Goal: Obtain resource: Download file/media

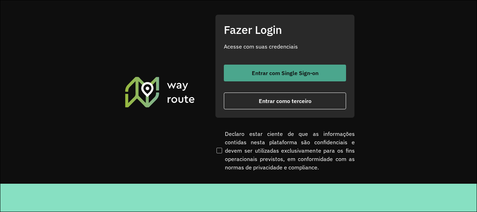
click at [247, 78] on button "Entrar com Single Sign-on" at bounding box center [285, 73] width 122 height 17
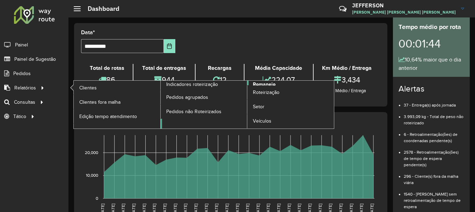
click at [200, 121] on link "Romaneio" at bounding box center [248, 105] width 174 height 48
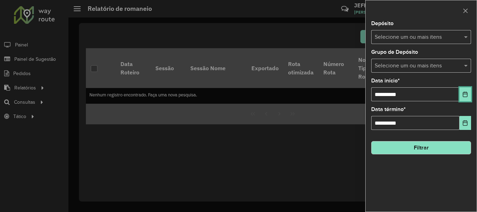
click at [466, 98] on button "Choose Date" at bounding box center [466, 94] width 12 height 14
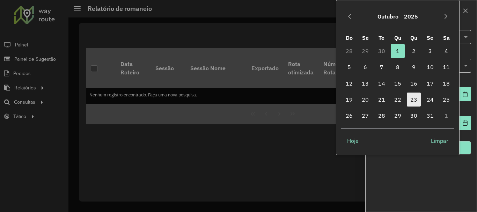
click at [411, 98] on span "23" at bounding box center [414, 100] width 14 height 14
type input "**********"
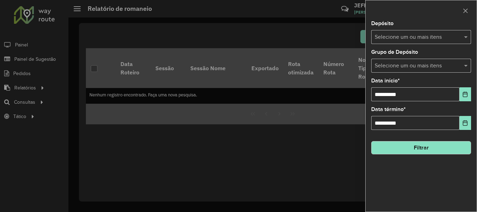
click at [399, 41] on input "text" at bounding box center [417, 37] width 89 height 8
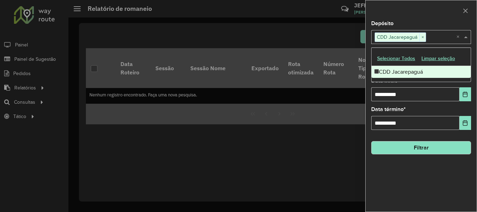
click at [463, 38] on span at bounding box center [466, 37] width 9 height 8
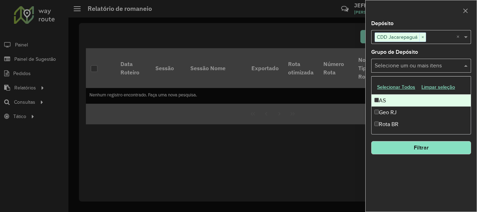
click at [452, 62] on input "text" at bounding box center [417, 66] width 89 height 8
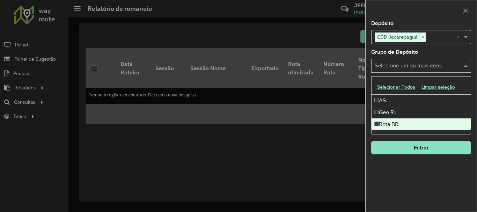
click at [377, 126] on div "Rota BR" at bounding box center [421, 124] width 99 height 12
click at [392, 148] on button "Filtrar" at bounding box center [421, 147] width 100 height 13
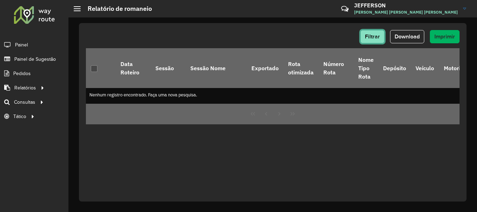
click at [369, 39] on button "Filtrar" at bounding box center [372, 36] width 24 height 13
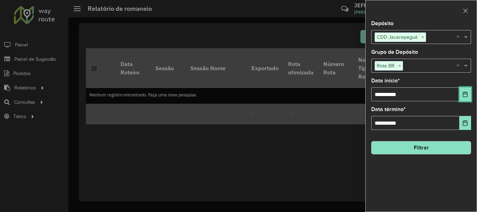
click at [465, 94] on icon "Choose Date" at bounding box center [465, 95] width 5 height 6
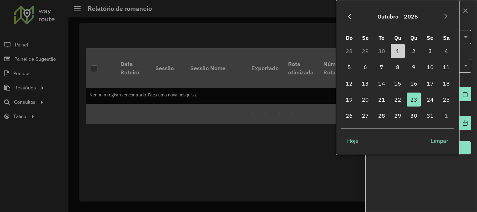
click at [352, 19] on button "Previous Month" at bounding box center [349, 16] width 11 height 11
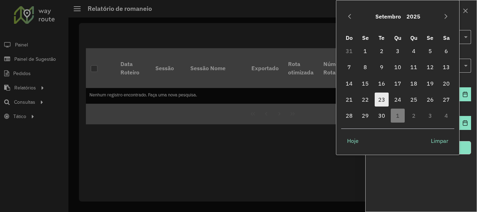
click at [381, 101] on span "23" at bounding box center [382, 100] width 14 height 14
type input "**********"
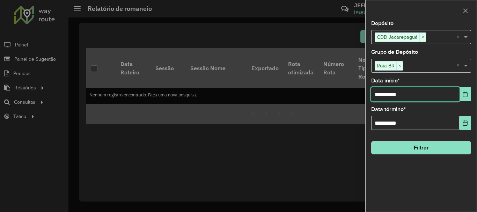
click at [380, 97] on input "**********" at bounding box center [415, 94] width 88 height 14
click at [467, 122] on icon "Choose Date" at bounding box center [465, 123] width 5 height 6
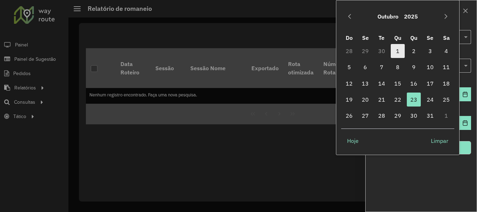
click at [394, 53] on span "1" at bounding box center [398, 51] width 14 height 14
type input "**********"
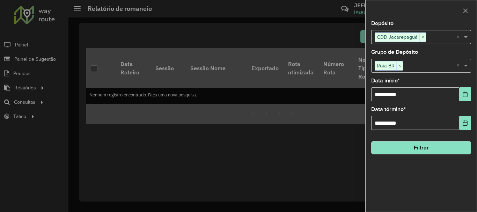
click at [420, 149] on button "Filtrar" at bounding box center [421, 147] width 100 height 13
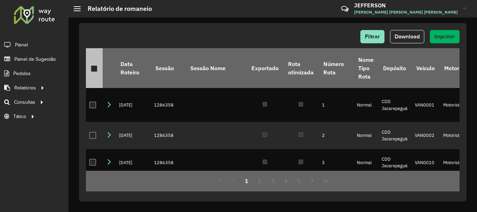
click at [92, 70] on div at bounding box center [94, 68] width 7 height 7
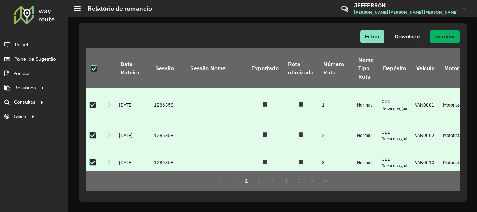
click at [403, 40] on button "Download" at bounding box center [407, 36] width 34 height 13
click at [200, 211] on div "Filtrar Download Imprimir Data Roteiro Sessão Sessão Nome Exportado Rota otimiz…" at bounding box center [272, 114] width 409 height 195
